Goal: Task Accomplishment & Management: Manage account settings

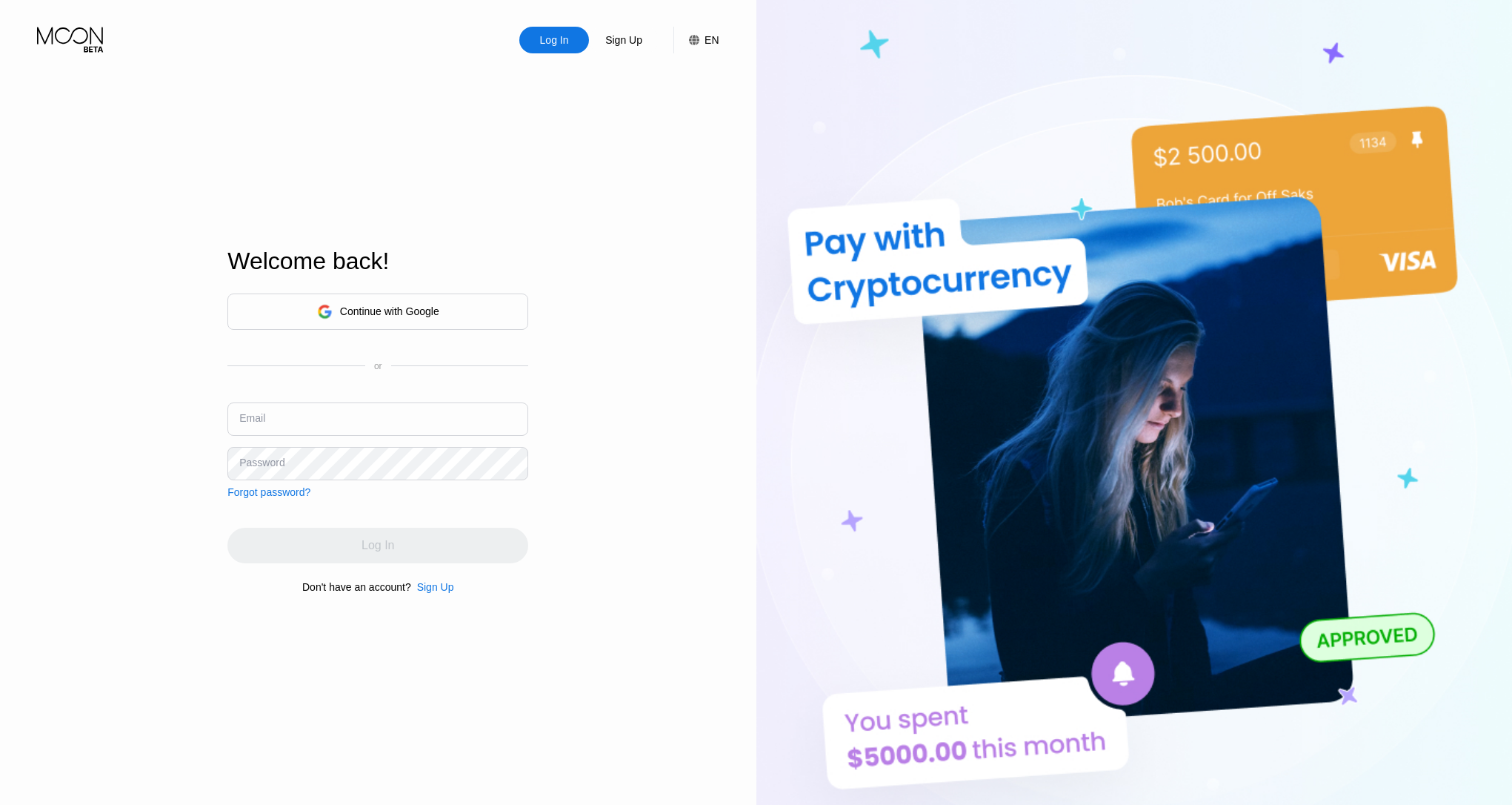
type input "[EMAIL_ADDRESS][DOMAIN_NAME]"
click at [354, 532] on div "Log In" at bounding box center [378, 545] width 301 height 36
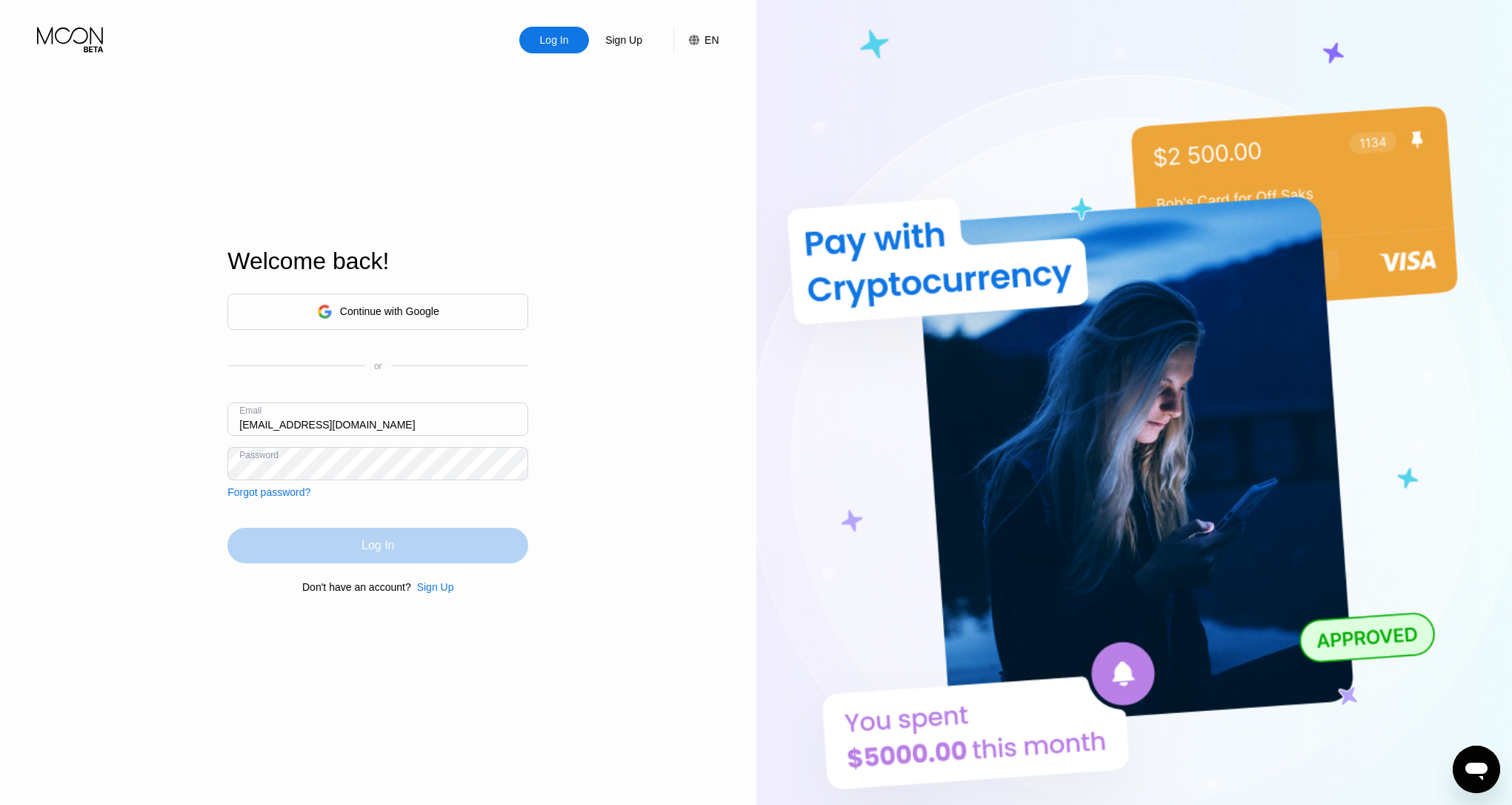
click at [354, 550] on div "Log In" at bounding box center [378, 545] width 301 height 36
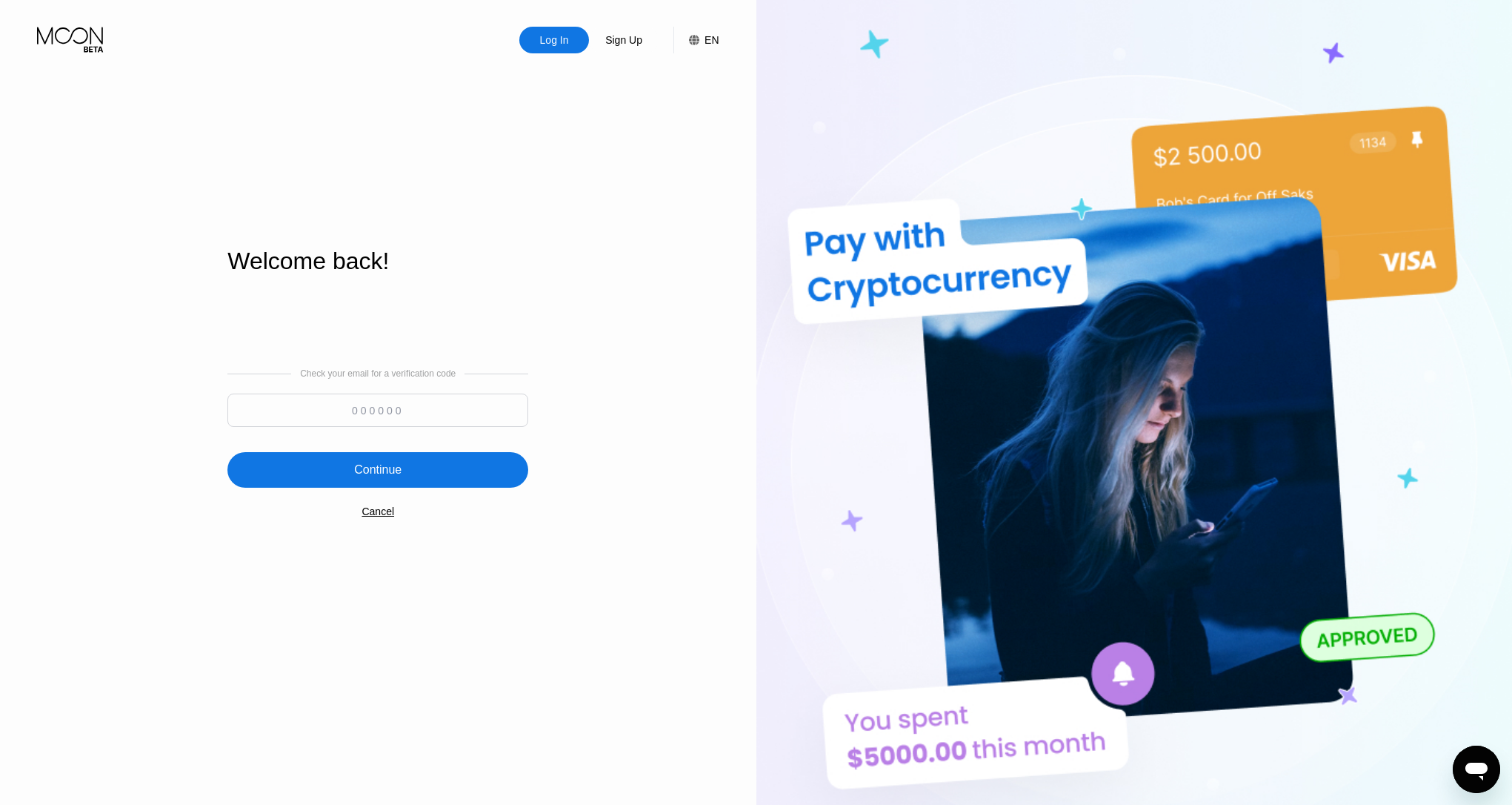
click at [402, 434] on div at bounding box center [378, 414] width 301 height 41
click at [433, 416] on input at bounding box center [378, 410] width 301 height 33
click at [436, 404] on input at bounding box center [378, 410] width 301 height 33
paste input "422220"
type input "422220"
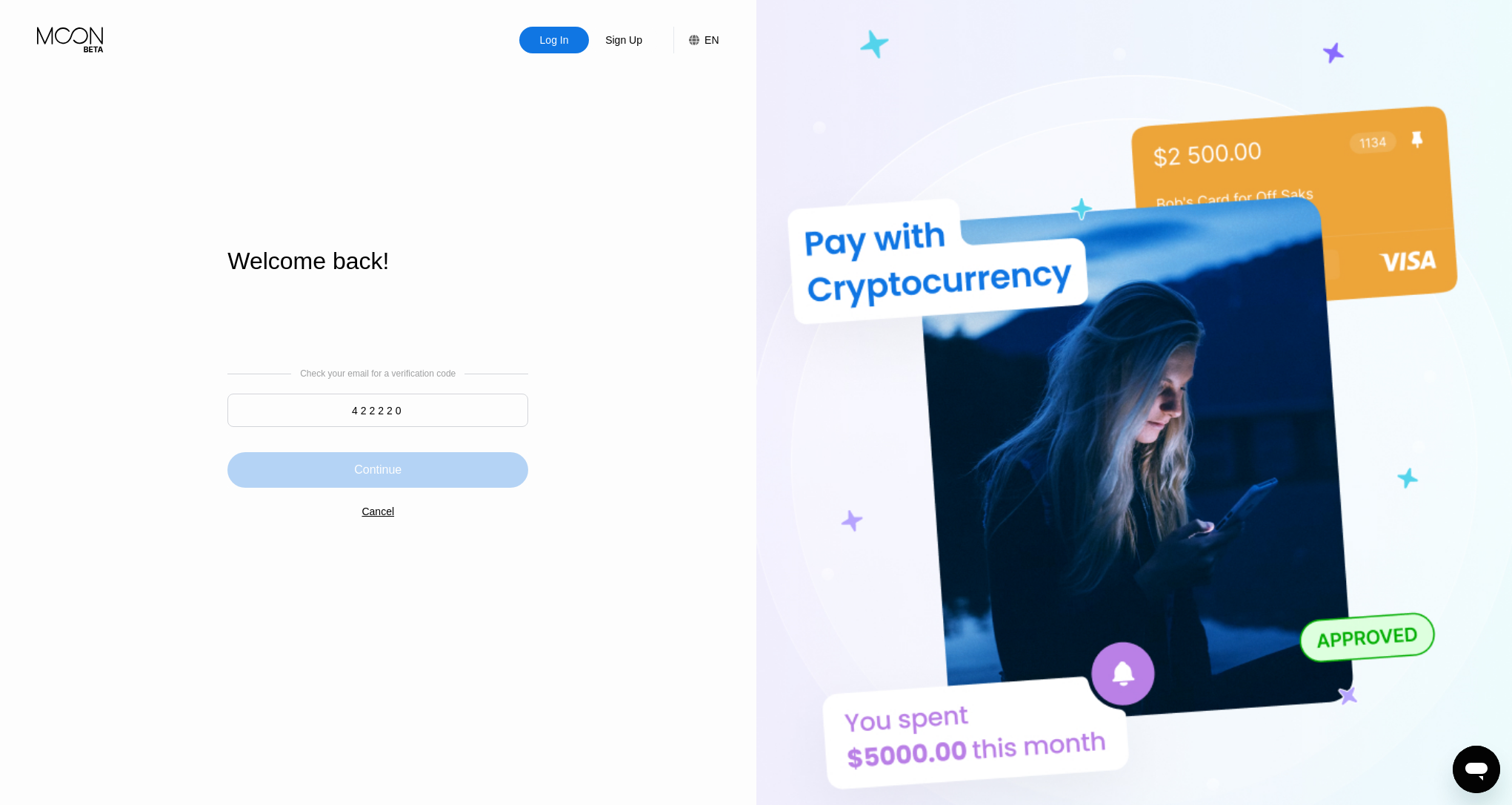
click at [435, 469] on div "Continue" at bounding box center [378, 469] width 301 height 36
click at [417, 469] on div "LOADING..." at bounding box center [378, 469] width 301 height 36
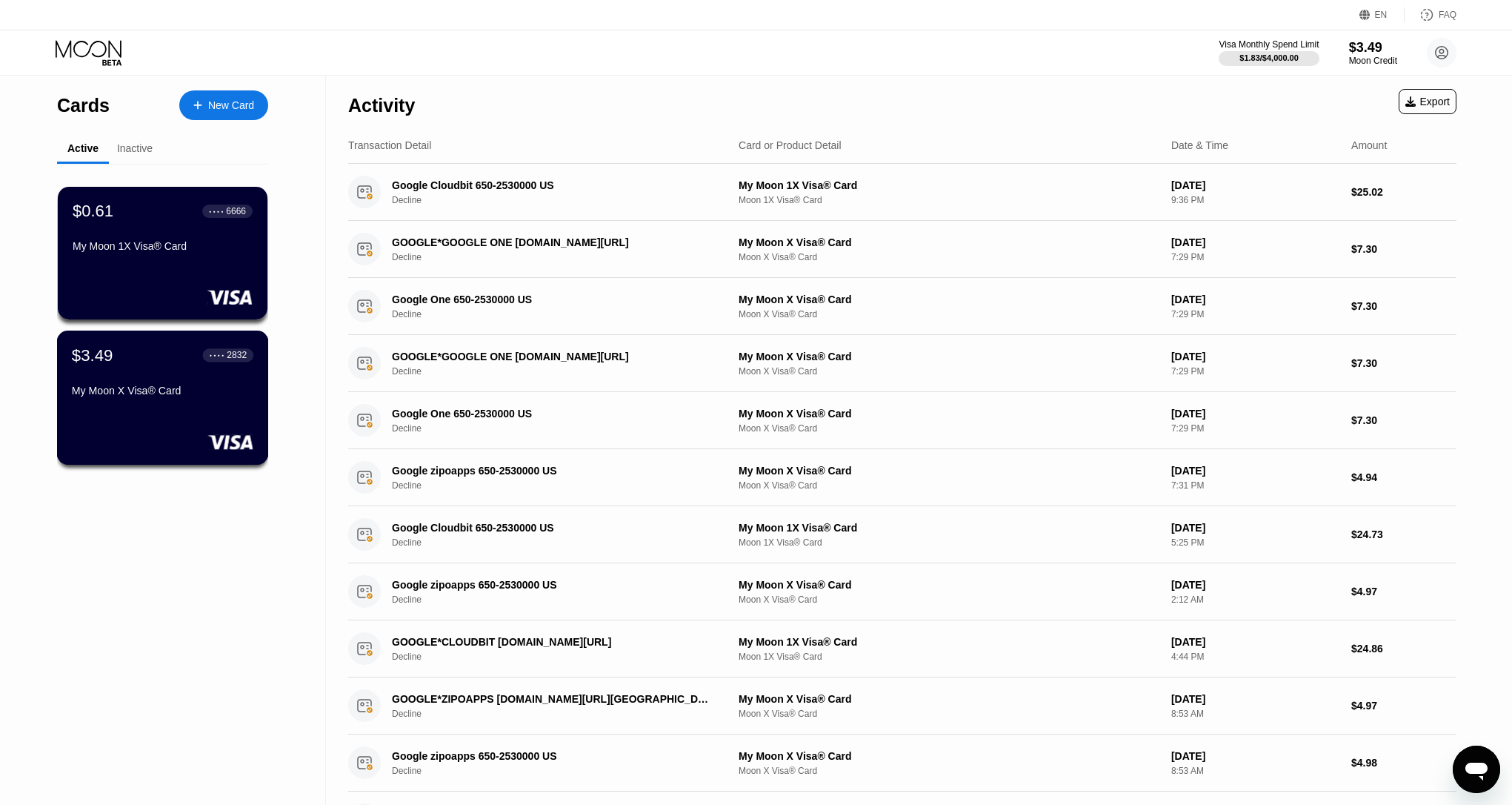
click at [195, 399] on div "My Moon X Visa® Card" at bounding box center [162, 393] width 181 height 17
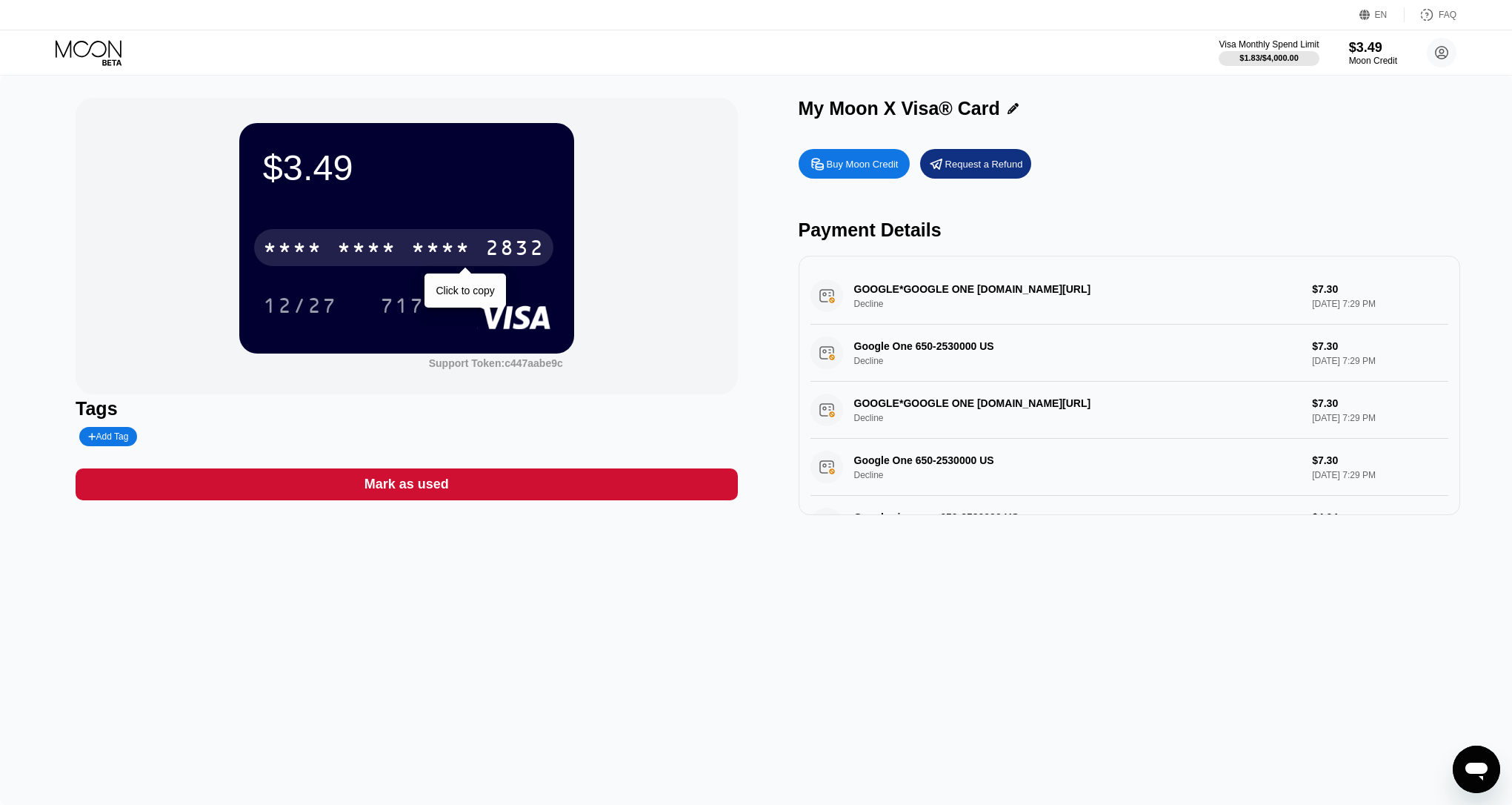
click at [450, 241] on div "* * * *" at bounding box center [441, 249] width 59 height 24
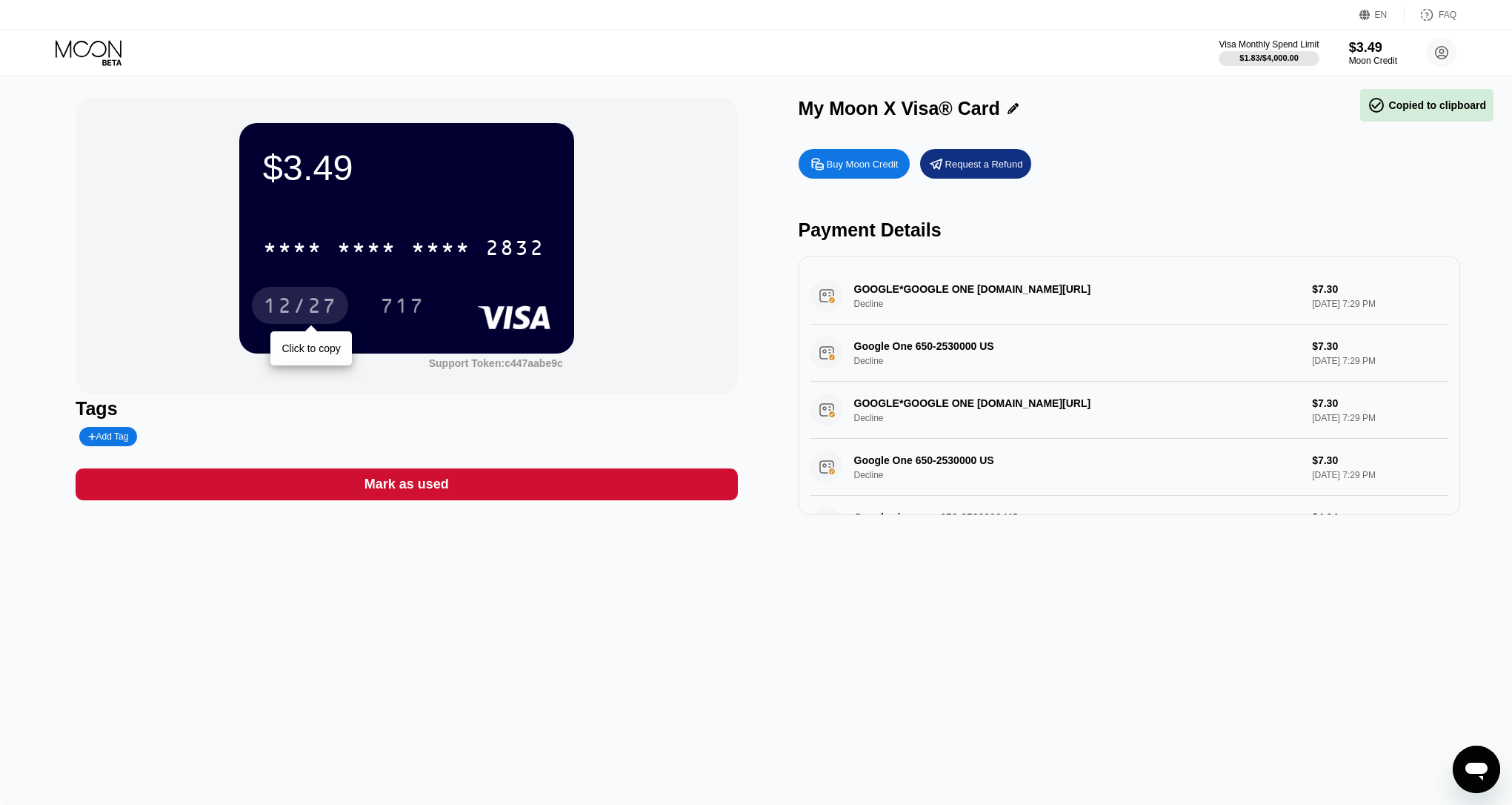
click at [290, 315] on div "12/27" at bounding box center [301, 307] width 74 height 24
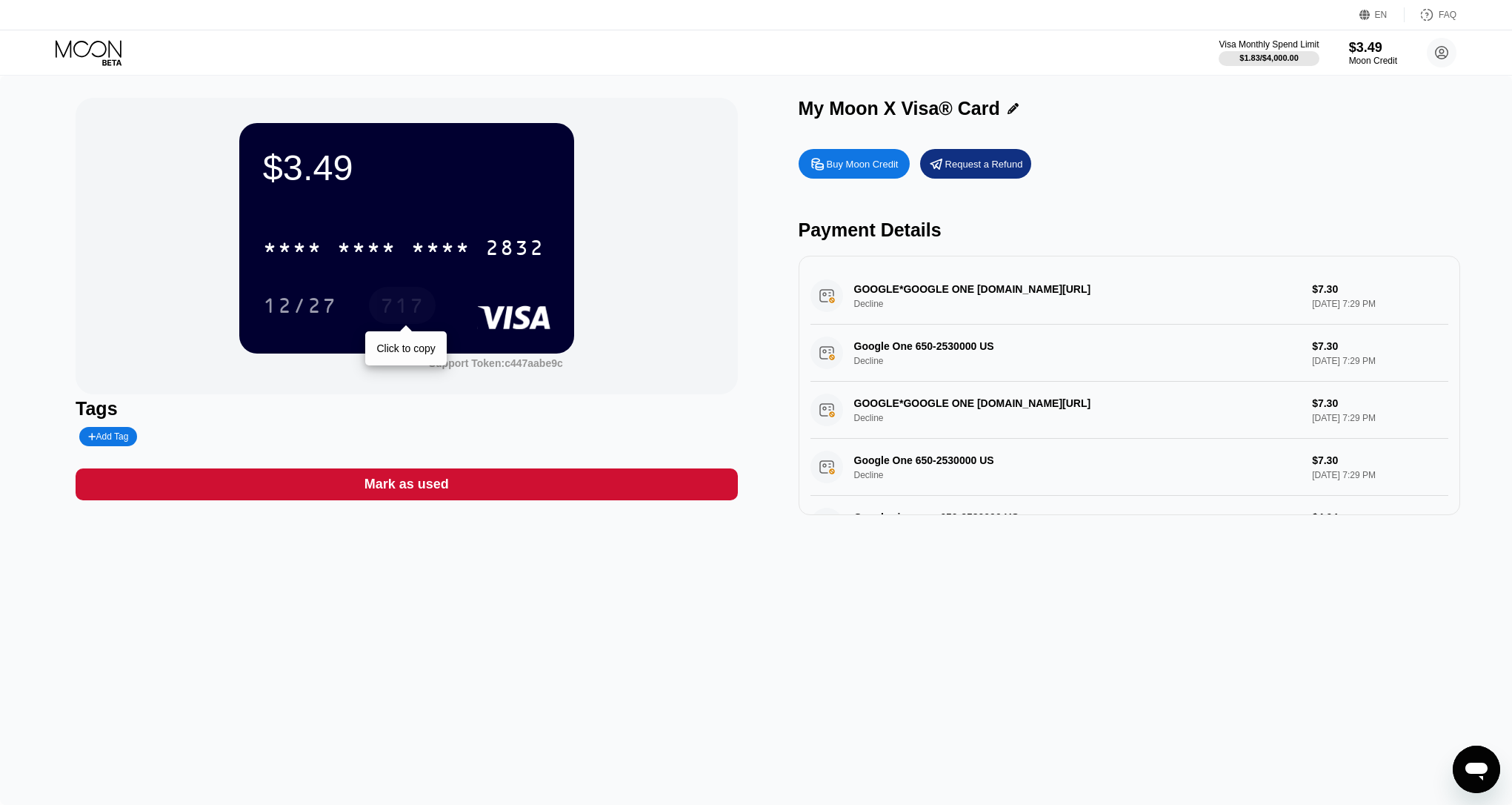
click at [410, 307] on div "717" at bounding box center [402, 307] width 45 height 24
